Goal: Information Seeking & Learning: Learn about a topic

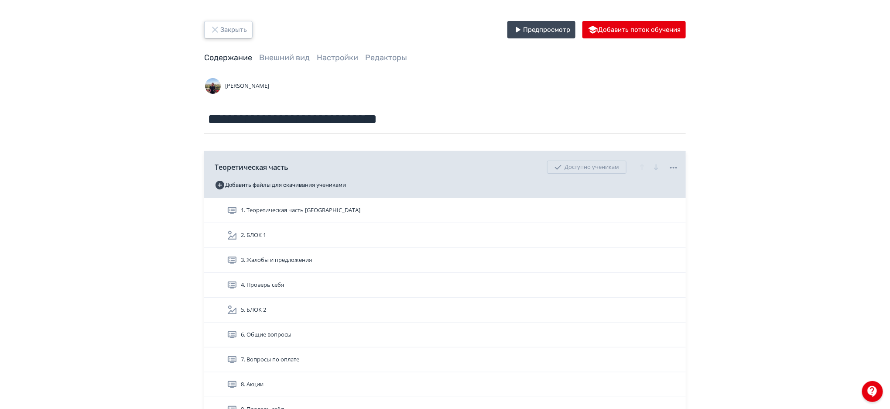
click at [239, 31] on button "Закрыть" at bounding box center [228, 29] width 48 height 17
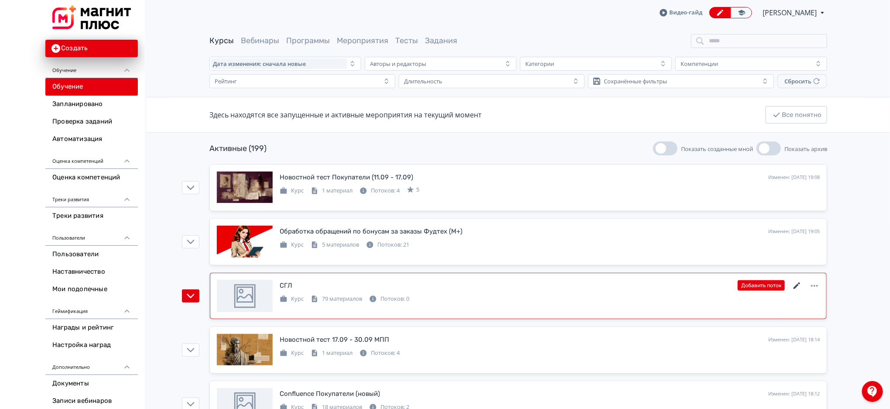
click at [795, 285] on icon at bounding box center [797, 285] width 10 height 10
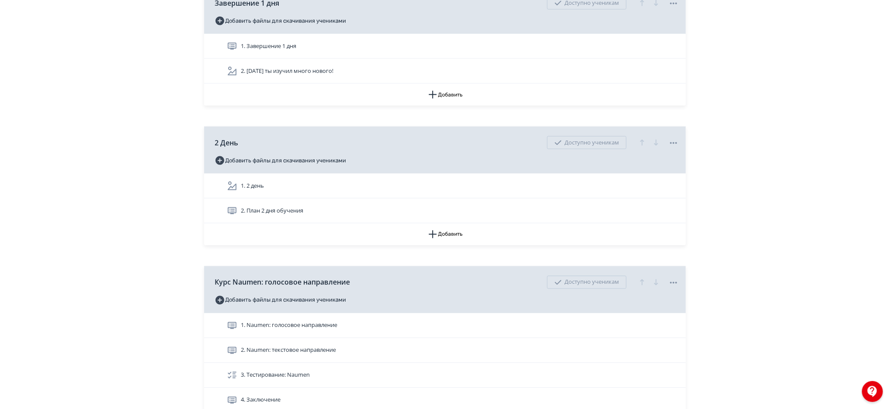
scroll to position [612, 0]
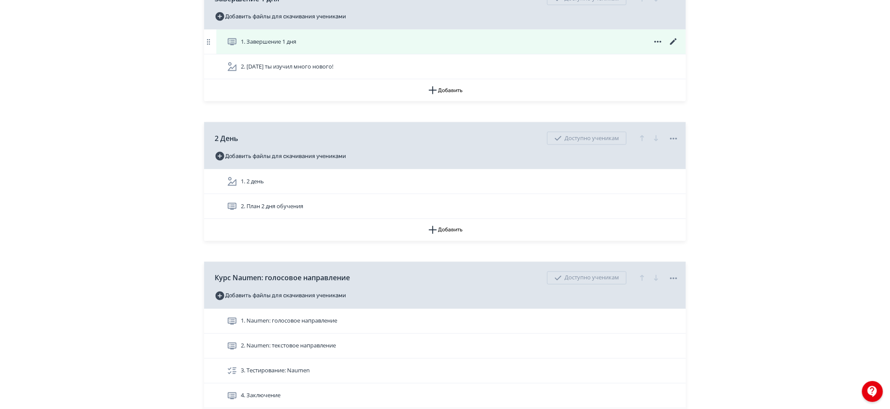
click at [389, 38] on div "1. Завершение 1 дня" at bounding box center [453, 42] width 452 height 10
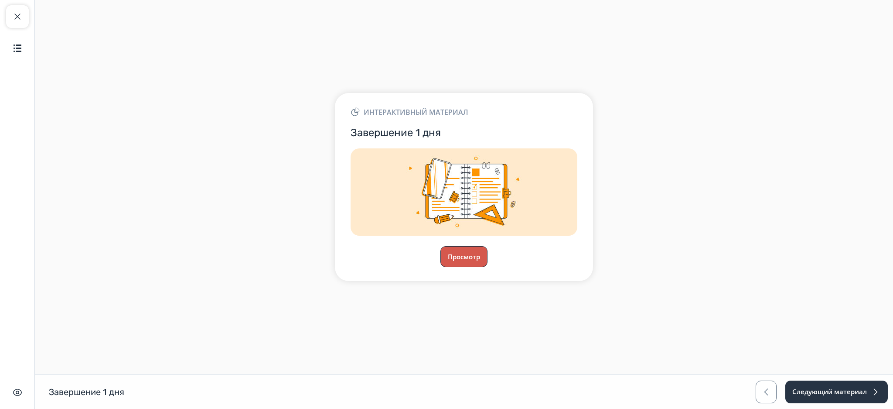
click at [466, 258] on button "Просмотр" at bounding box center [463, 256] width 47 height 21
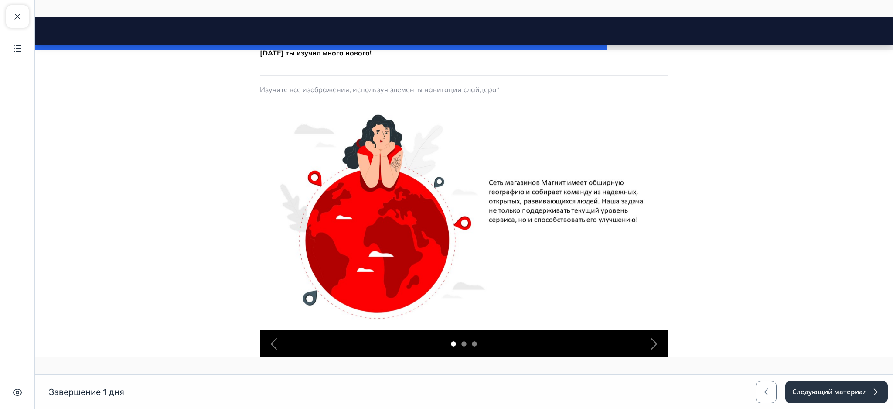
scroll to position [160, 0]
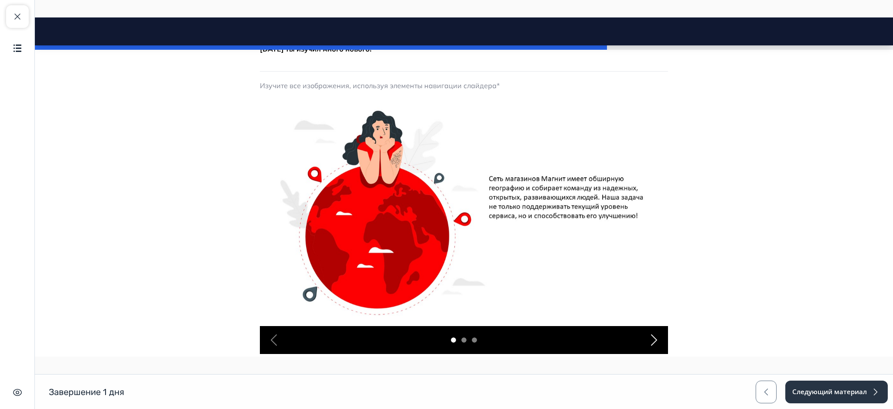
click at [650, 342] on span "button" at bounding box center [654, 340] width 14 height 14
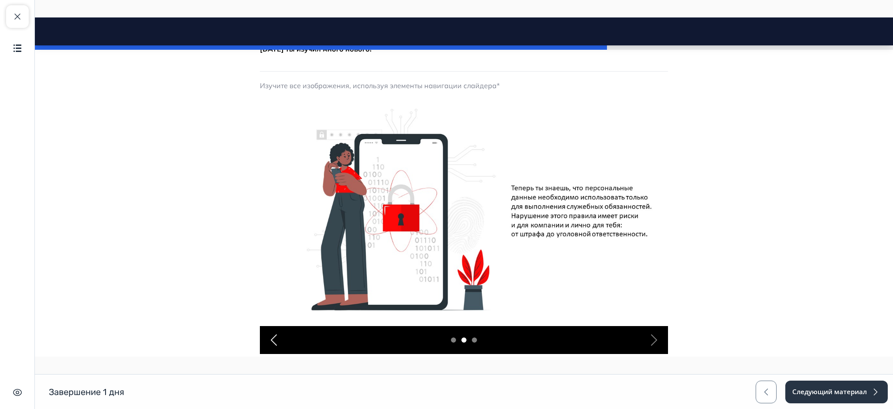
click at [269, 334] on span "button" at bounding box center [274, 340] width 14 height 14
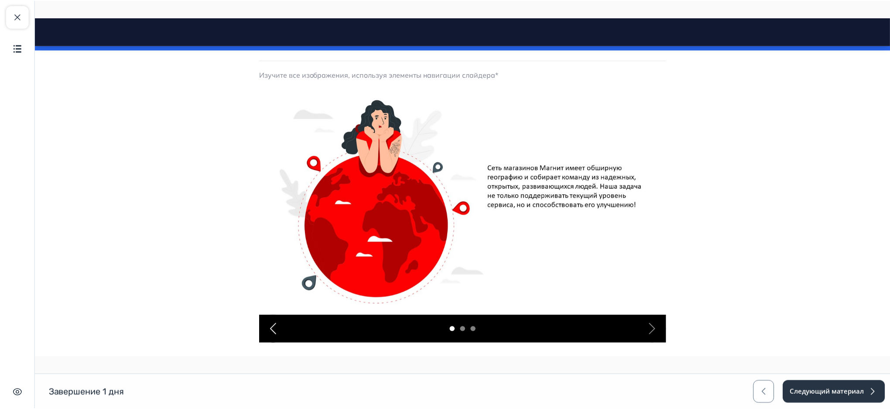
scroll to position [168, 0]
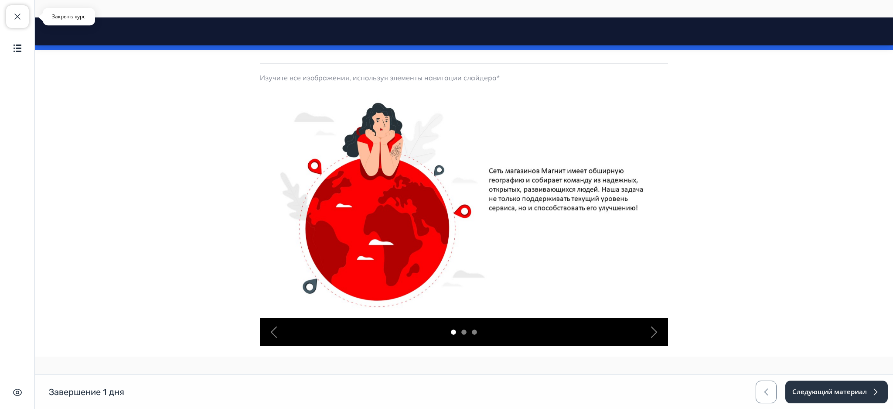
click at [13, 13] on span "button" at bounding box center [17, 16] width 10 height 10
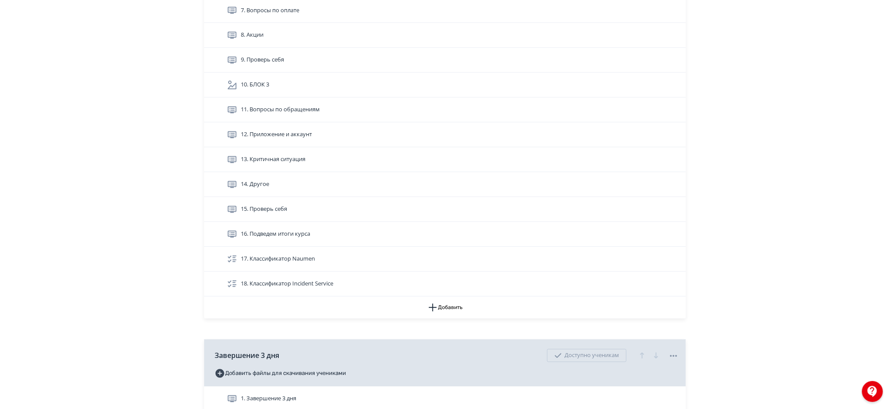
scroll to position [2476, 0]
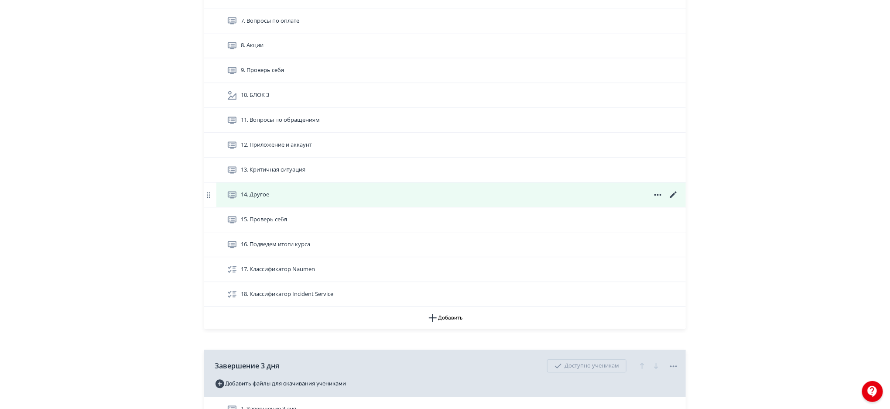
click at [513, 195] on div "14. Другое" at bounding box center [453, 195] width 452 height 10
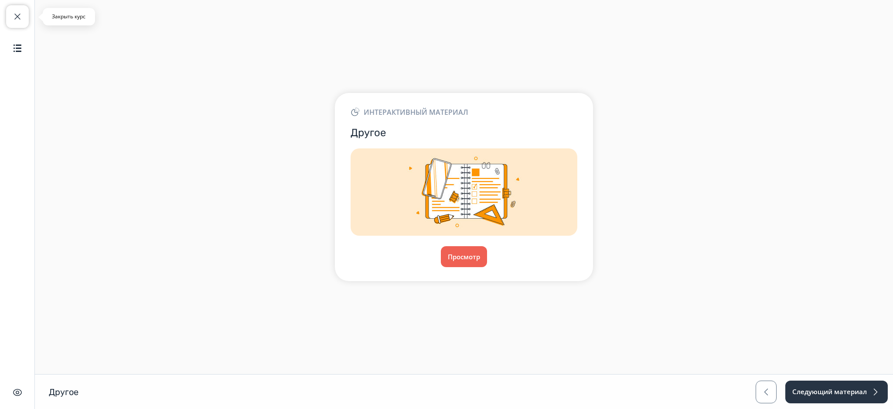
click at [23, 16] on button "Закрыть курс" at bounding box center [17, 16] width 23 height 23
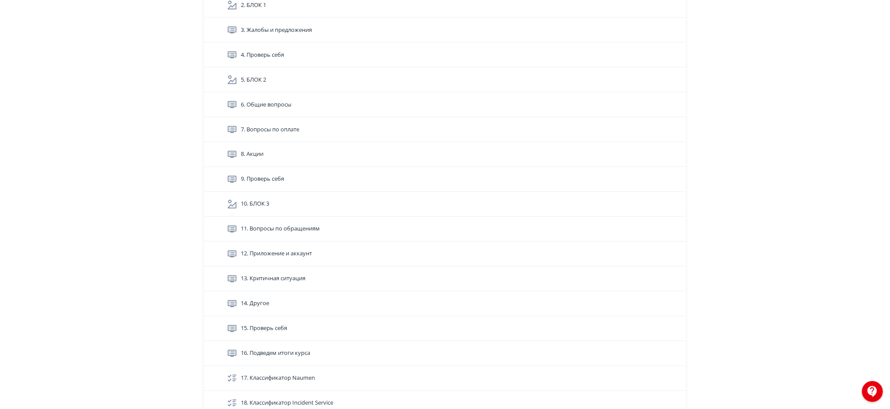
scroll to position [2372, 0]
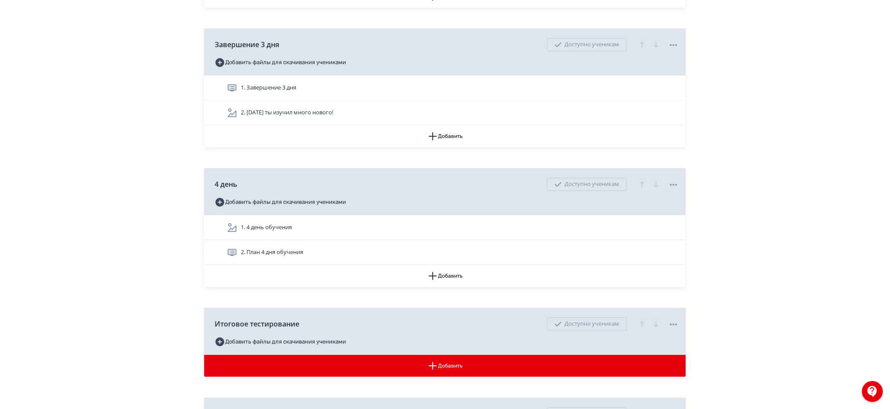
scroll to position [2813, 0]
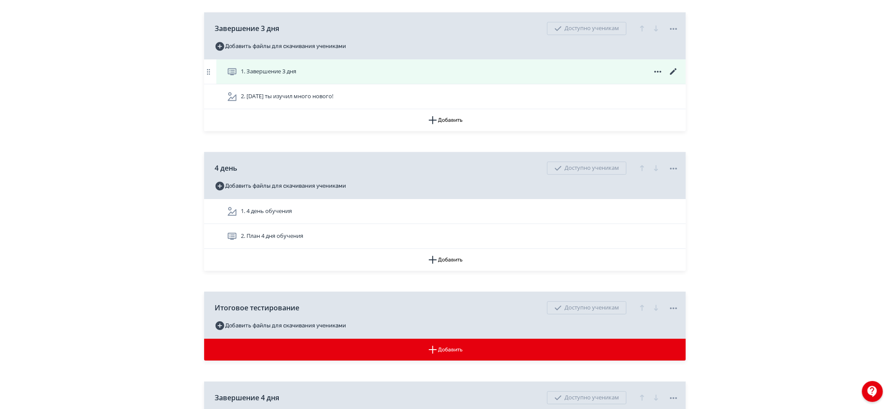
click at [672, 72] on icon at bounding box center [673, 71] width 10 height 10
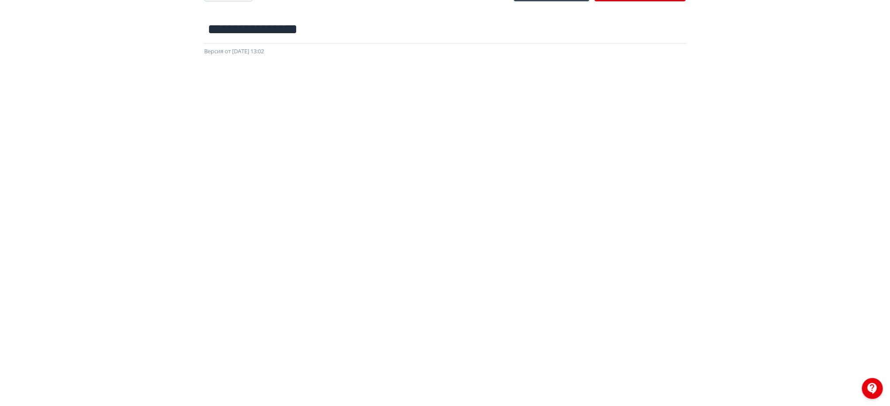
scroll to position [97, 0]
click at [872, 270] on div at bounding box center [445, 192] width 890 height 393
